Goal: Task Accomplishment & Management: Complete application form

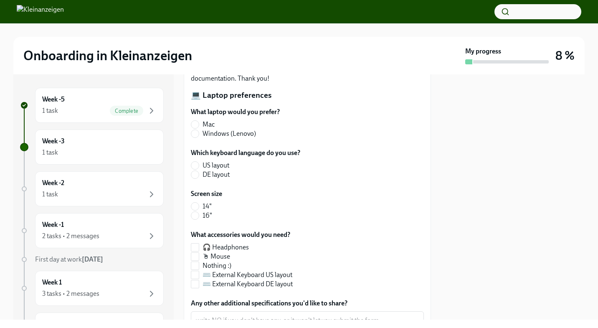
scroll to position [79, 0]
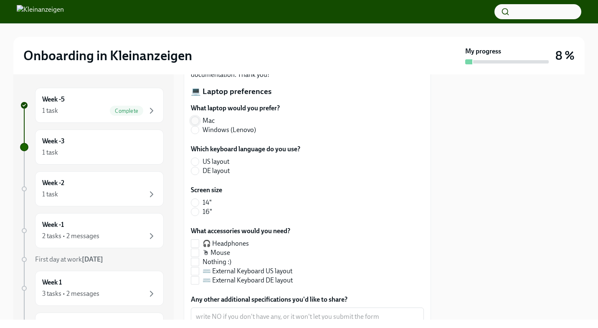
click at [194, 120] on input "Mac" at bounding box center [195, 121] width 8 height 8
radio input "true"
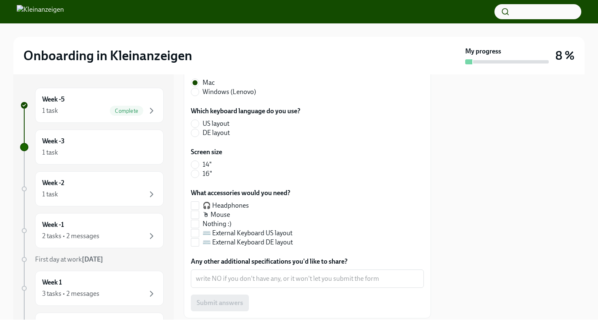
scroll to position [120, 0]
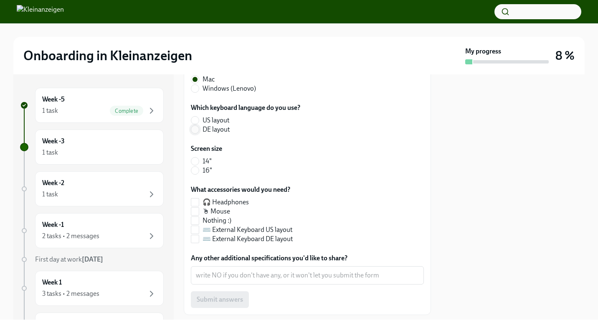
click at [192, 129] on input "DE layout" at bounding box center [195, 130] width 8 height 8
radio input "true"
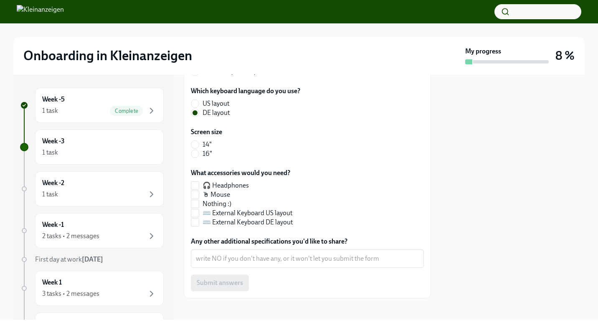
scroll to position [142, 0]
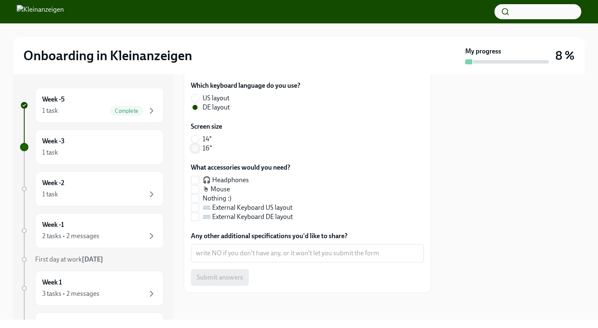
click at [195, 148] on input "16"" at bounding box center [195, 148] width 8 height 8
radio input "true"
click at [194, 189] on input "🖱 Mouse" at bounding box center [195, 189] width 8 height 8
checkbox input "false"
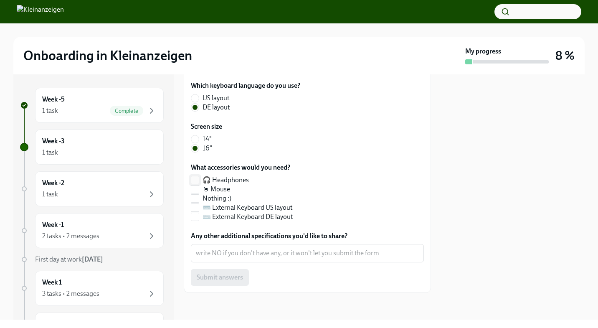
click at [195, 179] on input "🎧 Headphones" at bounding box center [195, 180] width 8 height 8
checkbox input "true"
click at [196, 190] on input "🖱 Mouse" at bounding box center [195, 189] width 8 height 8
checkbox input "true"
click at [193, 217] on input "⌨️ External Keyboard DE layout" at bounding box center [195, 217] width 8 height 8
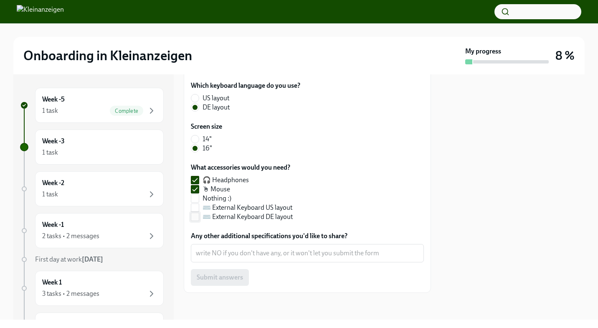
checkbox input "true"
click at [253, 253] on textarea "Any other additional specifications you'd like to share?" at bounding box center [307, 253] width 223 height 10
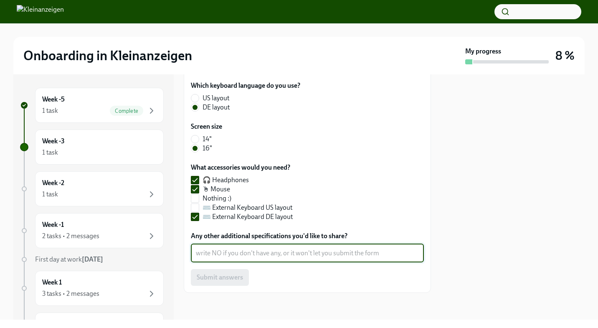
click at [273, 273] on div "Submit answers" at bounding box center [307, 277] width 233 height 17
click at [264, 256] on textarea "Any other additional specifications you'd like to share?" at bounding box center [307, 253] width 223 height 10
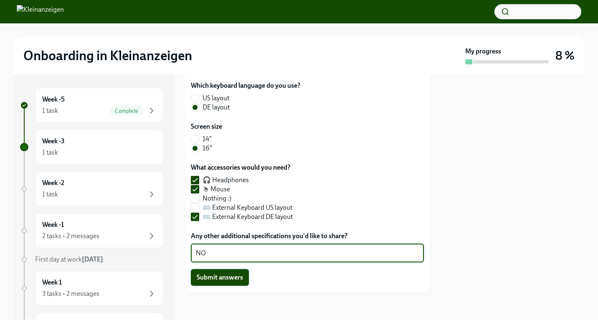
type textarea "NO"
click at [218, 276] on span "Submit answers" at bounding box center [220, 277] width 46 height 8
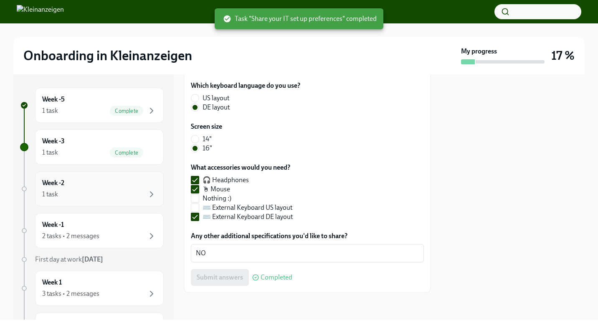
click at [68, 191] on div "1 task" at bounding box center [99, 194] width 114 height 10
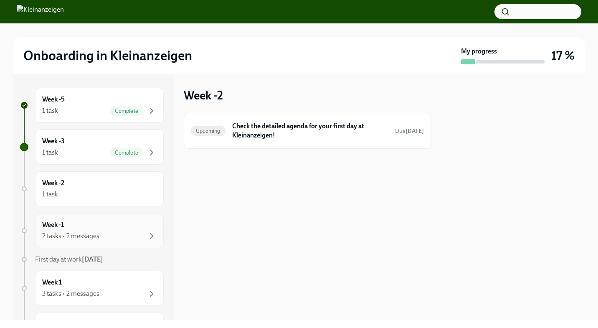
click at [83, 230] on div "Week -1 2 tasks • 2 messages" at bounding box center [99, 230] width 114 height 21
